Goal: Check status: Check status

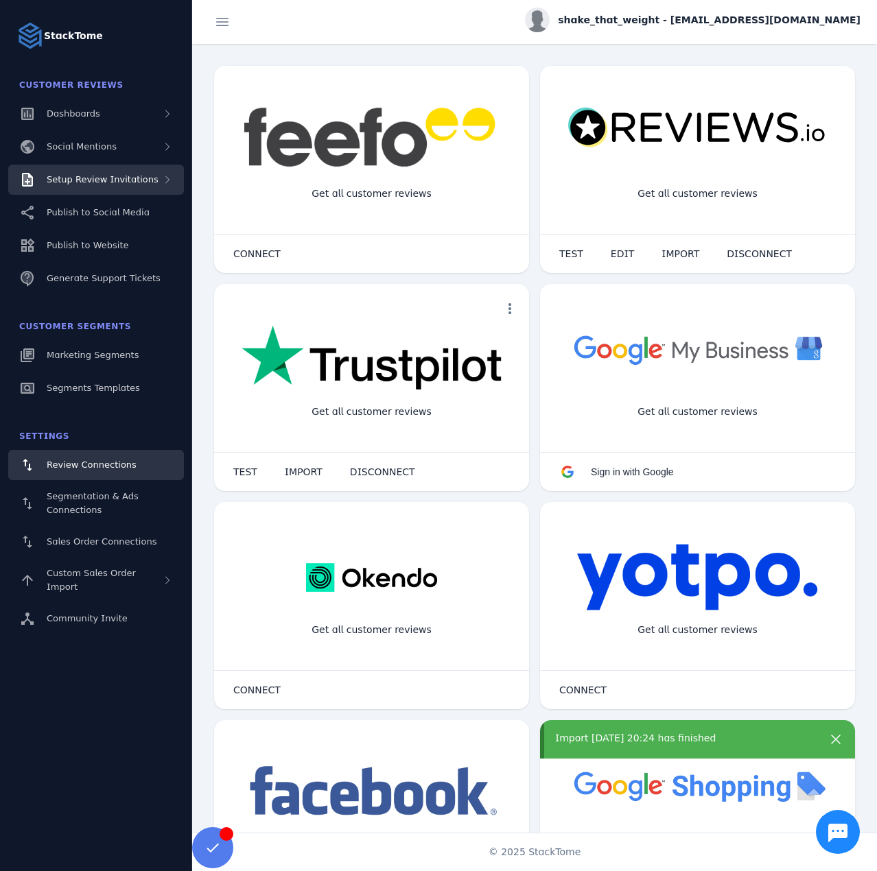
click at [96, 179] on span "Setup Review Invitations" at bounding box center [103, 179] width 112 height 10
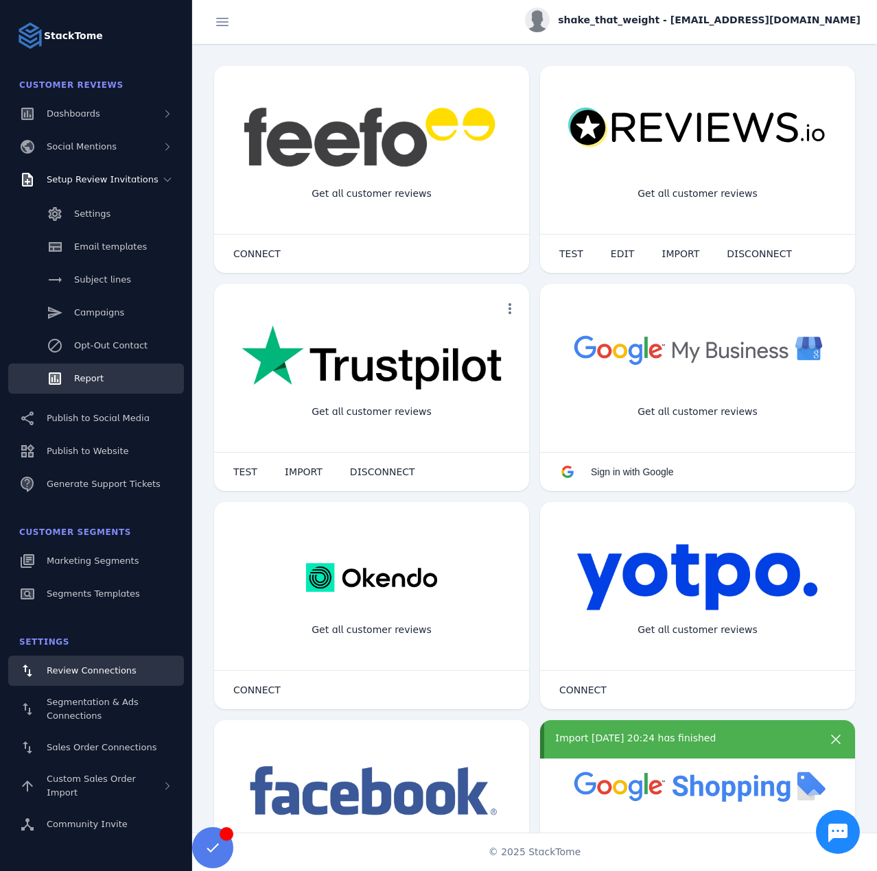
click at [103, 378] on link "Report" at bounding box center [96, 379] width 176 height 30
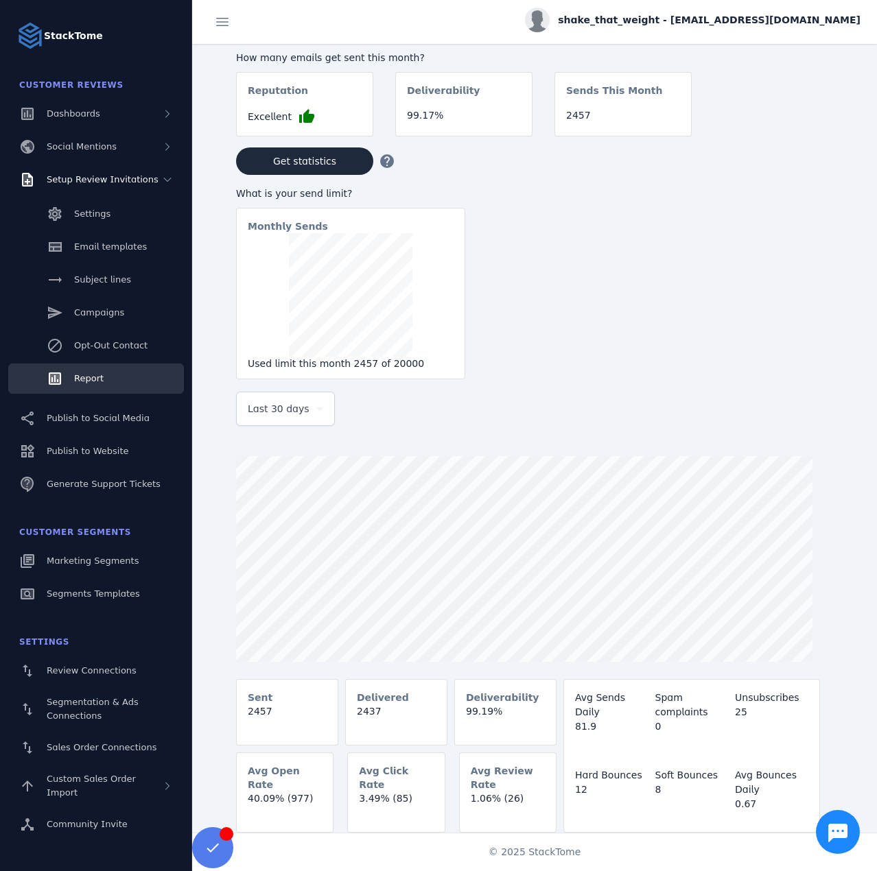
click at [265, 413] on span "Last 30 days" at bounding box center [279, 409] width 62 height 16
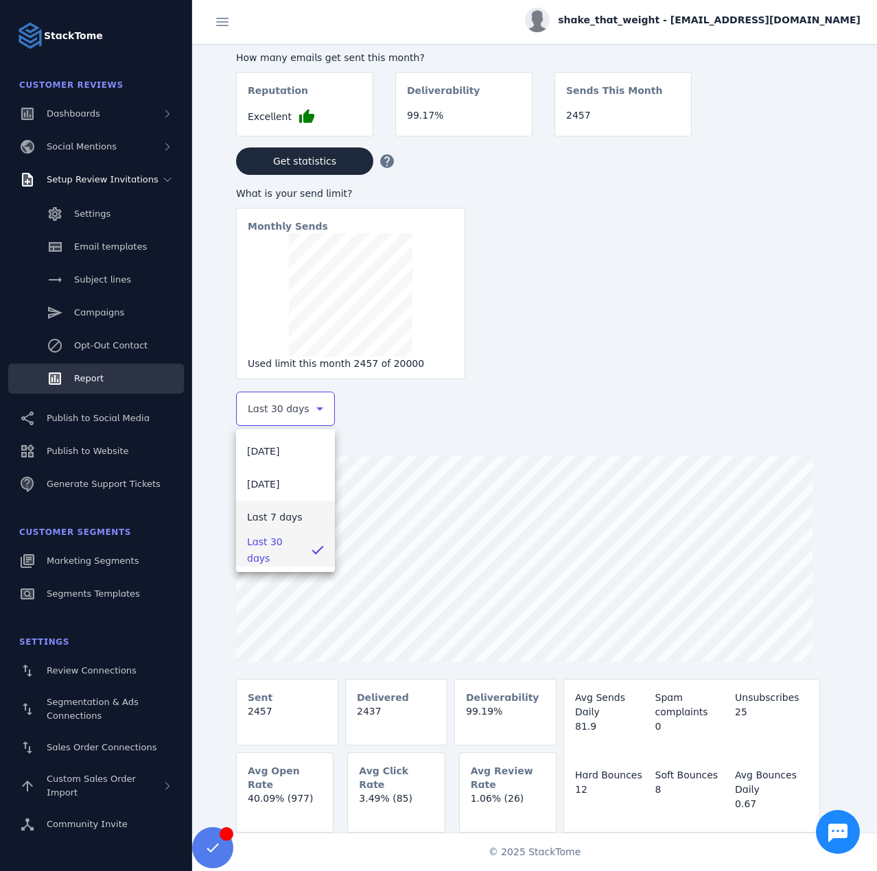
click at [271, 509] on span "Last 7 days" at bounding box center [275, 517] width 56 height 16
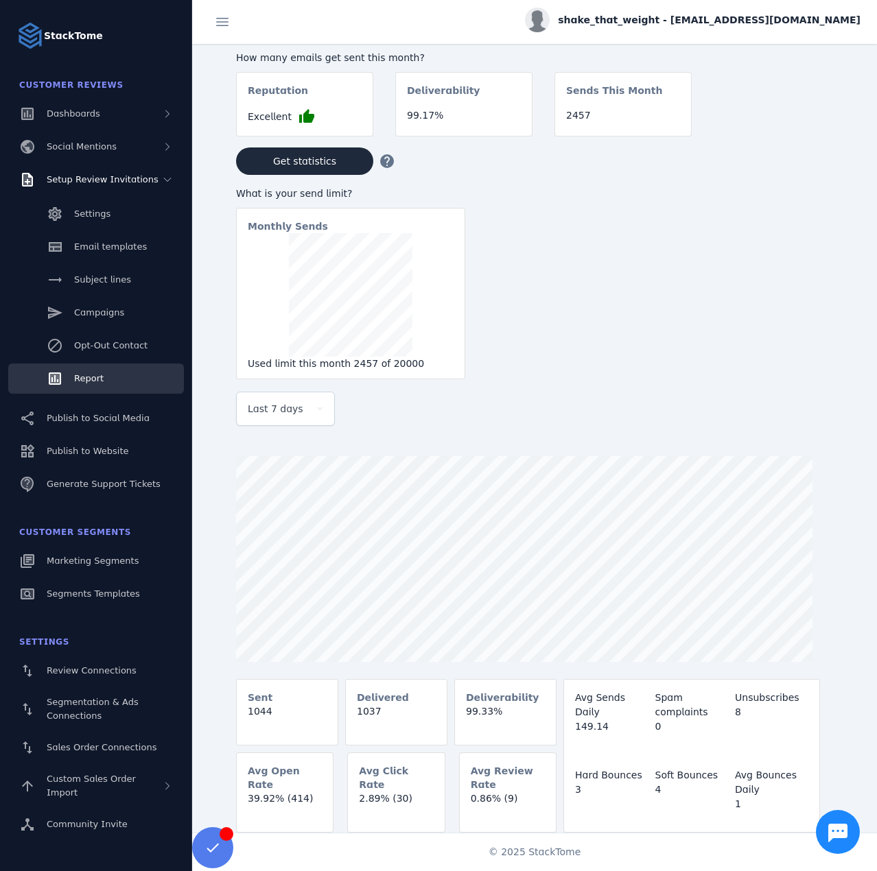
click at [707, 21] on span "shake_that_weight - cs_shake_that_weight@stacktome.com" at bounding box center [709, 20] width 303 height 14
click at [778, 125] on icon at bounding box center [780, 132] width 16 height 16
